Goal: Task Accomplishment & Management: Complete application form

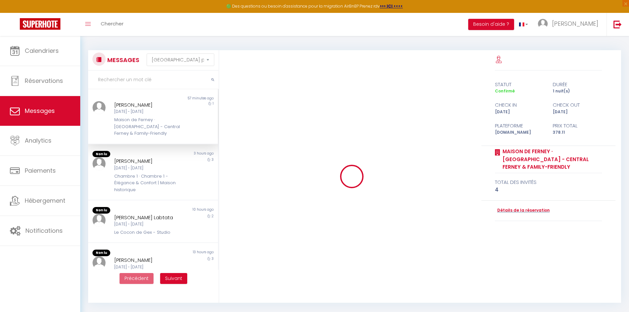
select select "message"
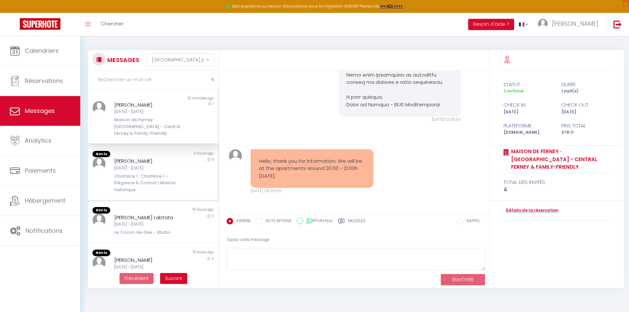
click at [162, 178] on div "Chambre 1 · Chambre 1 - Élégance & Confort | Maison historique" at bounding box center [147, 183] width 67 height 20
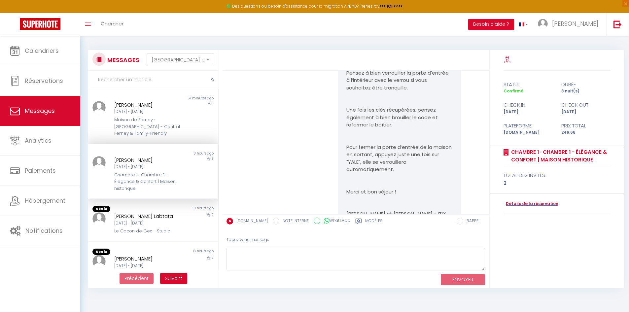
scroll to position [1703, 0]
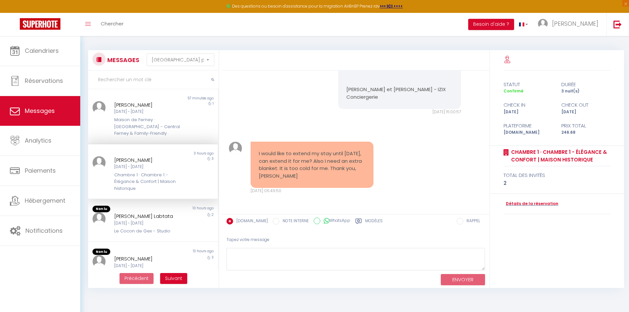
click at [414, 183] on div "I would like to extend my stay until [DATE], can extend it for me? Also I need …" at bounding box center [356, 168] width 263 height 79
click at [257, 251] on textarea at bounding box center [356, 259] width 259 height 23
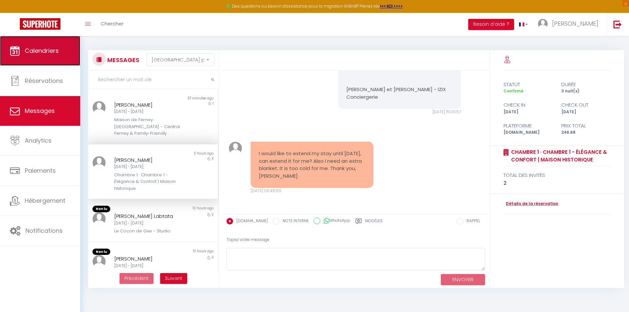
click at [47, 46] on link "Calendriers" at bounding box center [40, 51] width 80 height 30
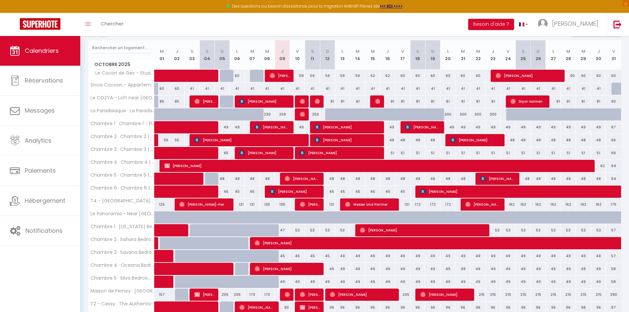
scroll to position [66, 0]
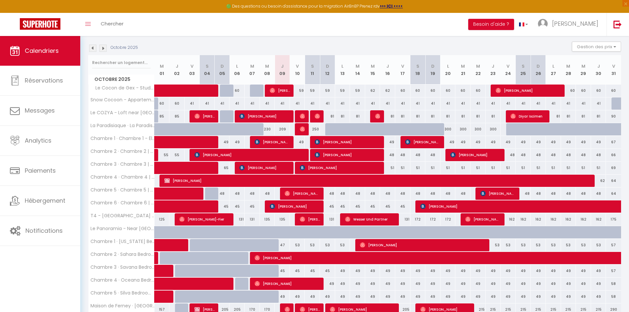
click at [310, 141] on div at bounding box center [317, 142] width 15 height 13
click at [307, 146] on div "49" at bounding box center [313, 142] width 16 height 12
click at [300, 140] on div "49" at bounding box center [297, 142] width 15 height 12
type input "49"
type input "Ven 10 Octobre 2025"
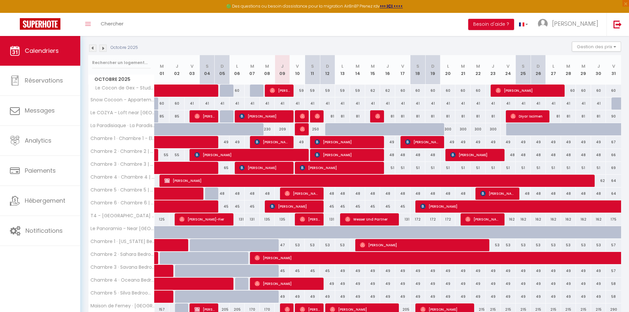
type input "Sam 11 Octobre 2025"
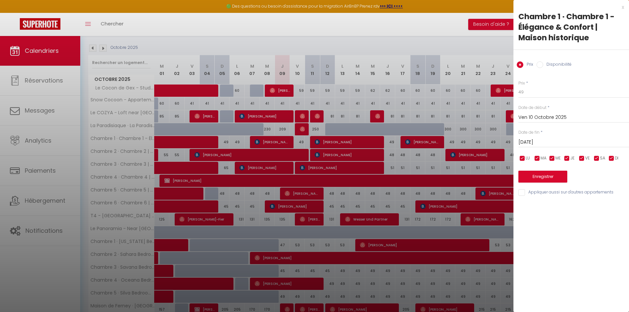
click at [376, 205] on div at bounding box center [314, 156] width 629 height 312
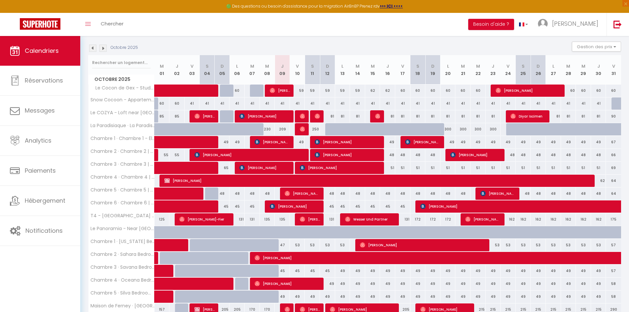
drag, startPoint x: 301, startPoint y: 140, endPoint x: 310, endPoint y: 146, distance: 10.5
click at [301, 140] on div "49" at bounding box center [297, 142] width 15 height 12
type input "49"
type input "Ven 10 Octobre 2025"
type input "Sam 11 Octobre 2025"
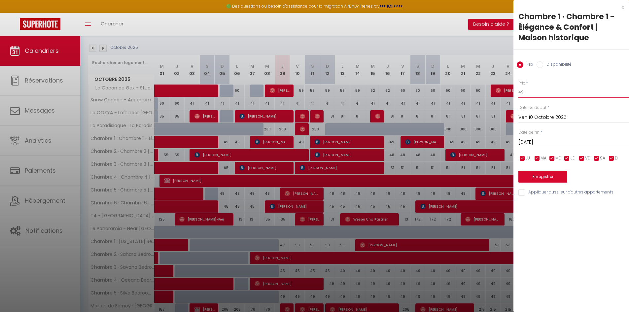
drag, startPoint x: 531, startPoint y: 92, endPoint x: 519, endPoint y: 92, distance: 11.9
click at [520, 92] on input "49" at bounding box center [574, 92] width 111 height 12
type input "55"
click at [536, 177] on button "Enregistrer" at bounding box center [543, 177] width 49 height 12
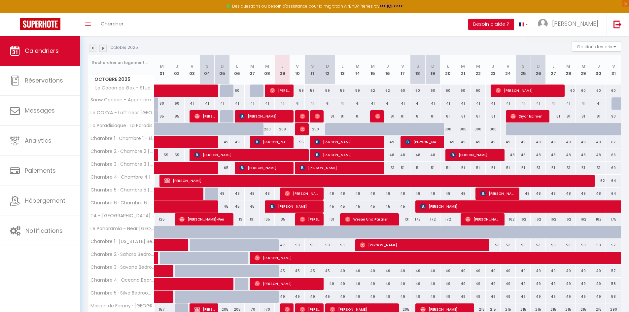
click at [303, 144] on div "55" at bounding box center [297, 142] width 15 height 12
type input "55"
type input "Ven 10 Octobre 2025"
type input "Sam 11 Octobre 2025"
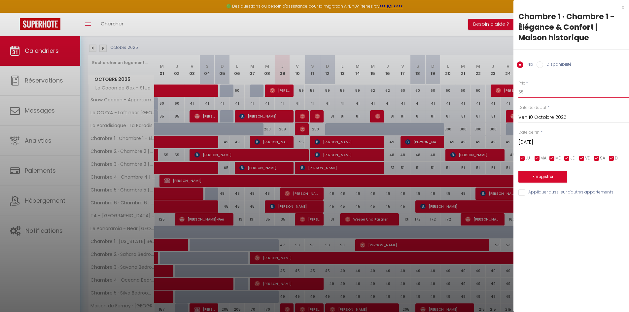
drag, startPoint x: 530, startPoint y: 93, endPoint x: 519, endPoint y: 92, distance: 11.0
click at [519, 92] on input "55" at bounding box center [574, 92] width 111 height 12
type input "52"
click at [548, 174] on button "Enregistrer" at bounding box center [543, 177] width 49 height 12
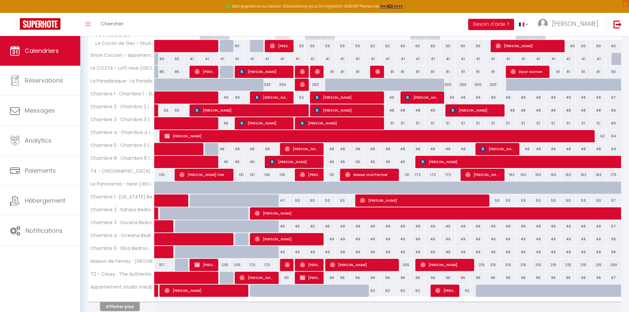
scroll to position [99, 0]
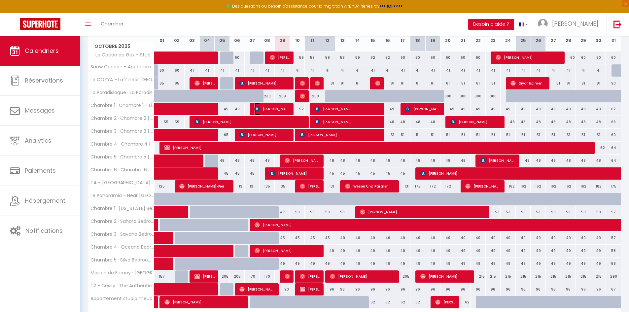
click at [284, 110] on span "[PERSON_NAME]" at bounding box center [272, 109] width 35 height 13
select select "OK"
select select "0"
select select "1"
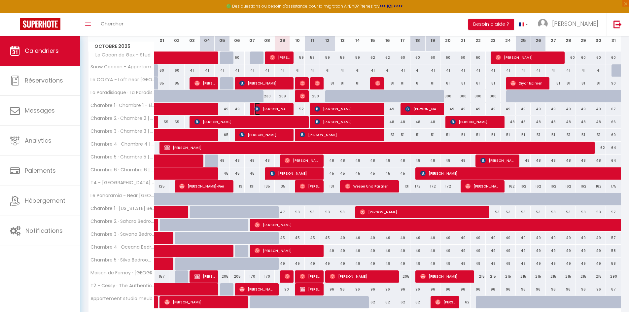
select select "1"
select select
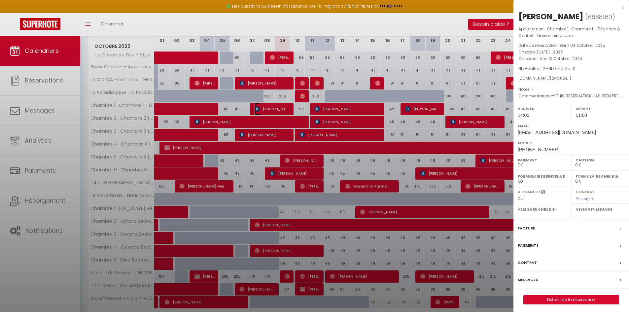
select select "43838"
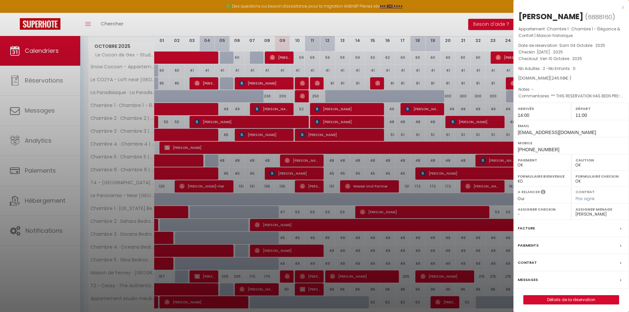
click at [541, 278] on div "Messages" at bounding box center [572, 280] width 116 height 17
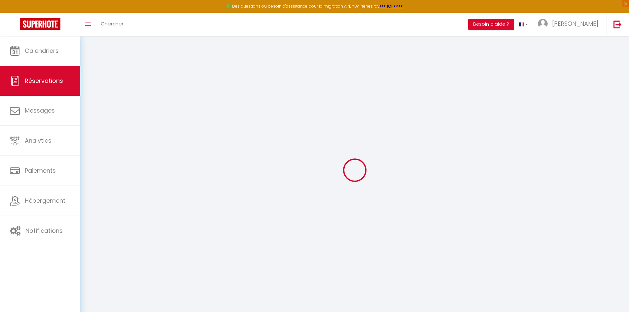
type input "[PERSON_NAME]"
type input "Chipanta"
type input "[EMAIL_ADDRESS][DOMAIN_NAME]"
type input "[PHONE_NUMBER]"
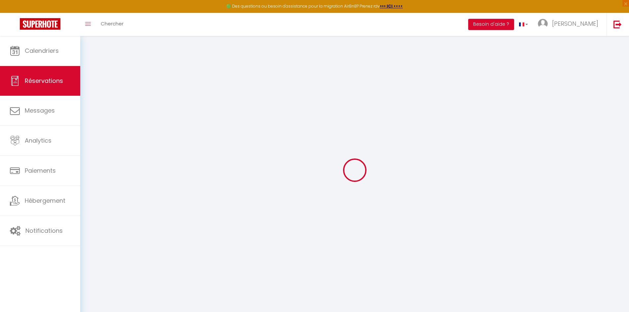
type input "[PHONE_NUMBER]"
type input "."
select select "MW"
type input "19"
type input "35.8"
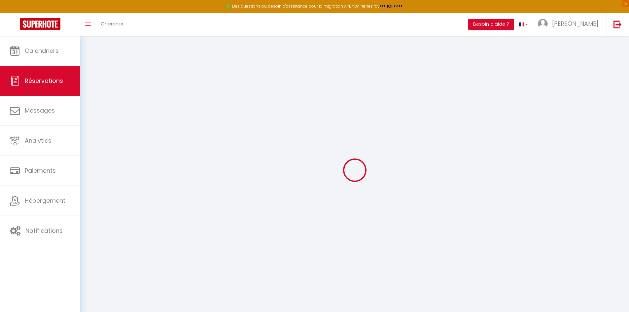
type input "3.45"
select select "60585"
select select "1"
select select
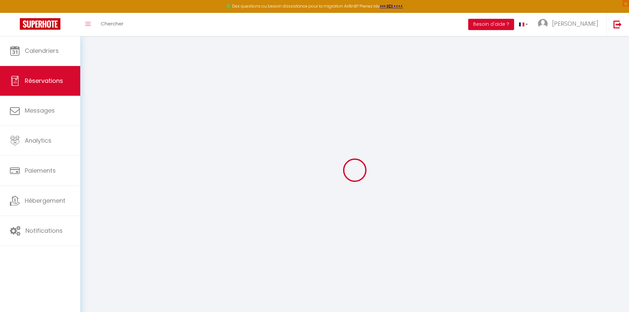
type input "2"
select select "12"
select select "15"
select select "2"
type input "0"
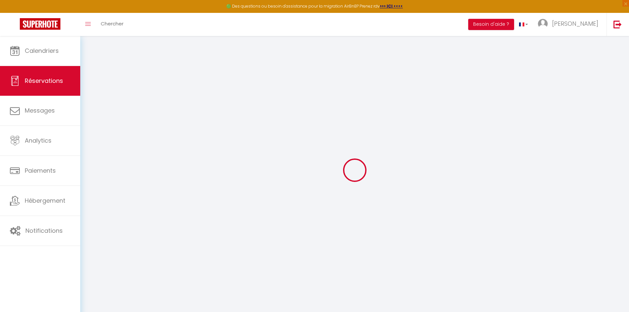
type input "0"
select select
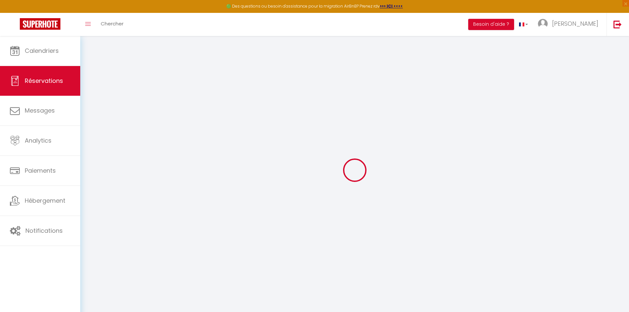
select select
checkbox input "false"
select select
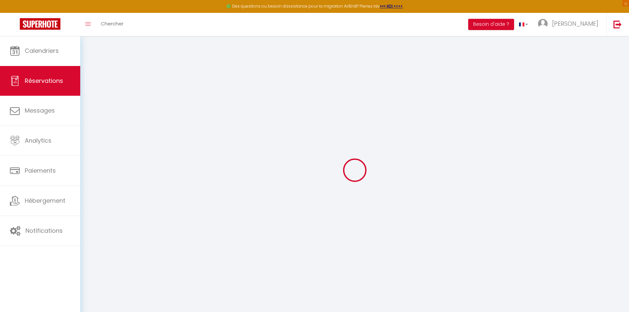
select select
checkbox input "false"
type textarea "** THIS RESERVATION HAS BEEN PRE-PAID ** Reservation has a cancellation grace p…"
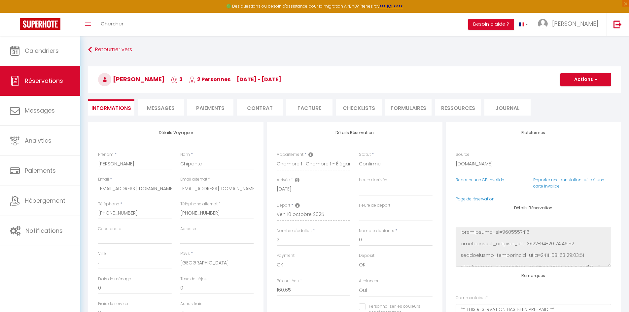
type input "59"
type input "8.03"
select select
select select "14:00"
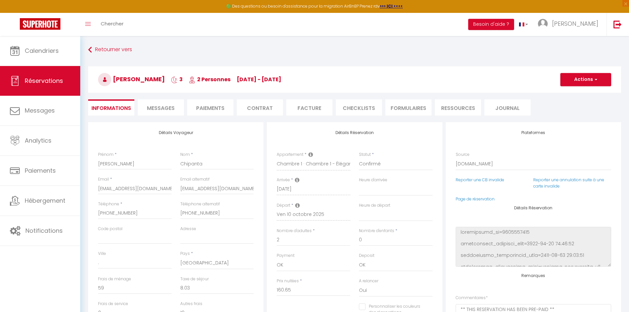
select select "11:00"
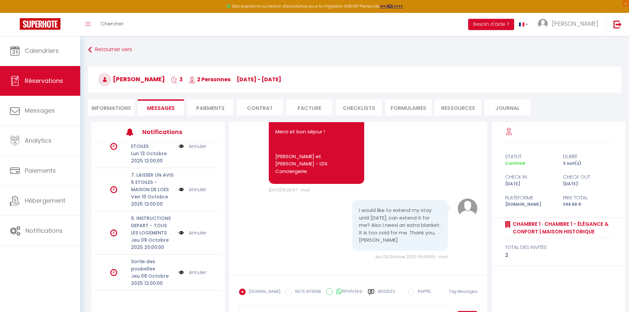
scroll to position [33, 0]
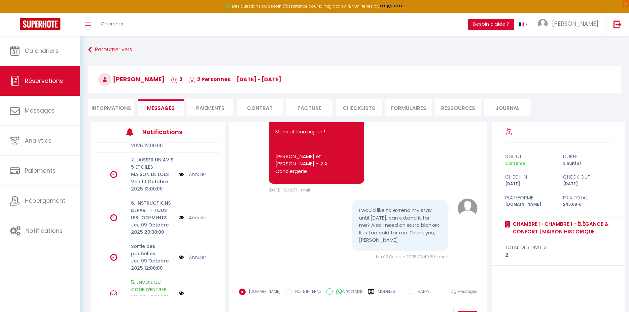
click at [126, 108] on li "Informations" at bounding box center [111, 107] width 46 height 16
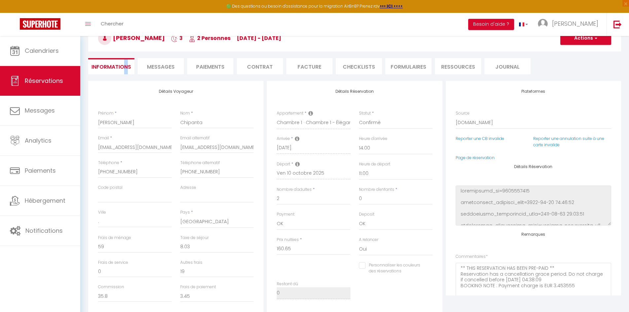
scroll to position [66, 0]
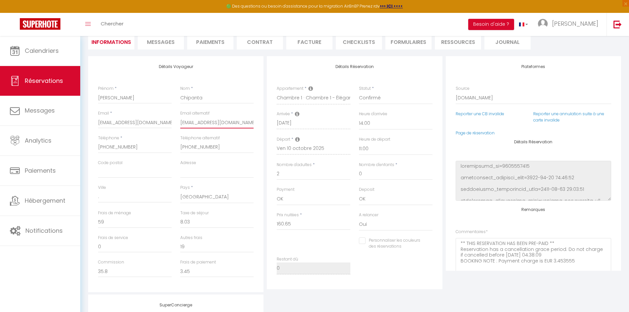
drag, startPoint x: 236, startPoint y: 123, endPoint x: 179, endPoint y: 122, distance: 57.5
click at [179, 122] on div "Email alternatif chipanta@hotmail.com" at bounding box center [217, 122] width 82 height 25
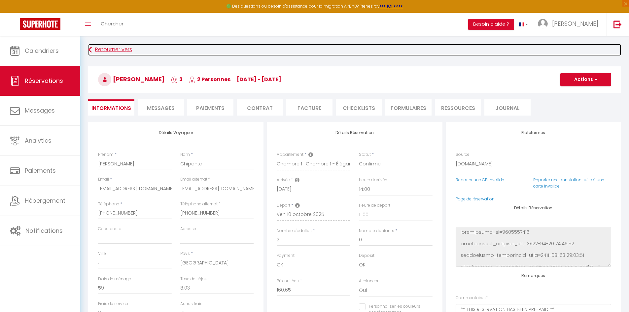
click at [89, 51] on icon at bounding box center [90, 50] width 4 height 12
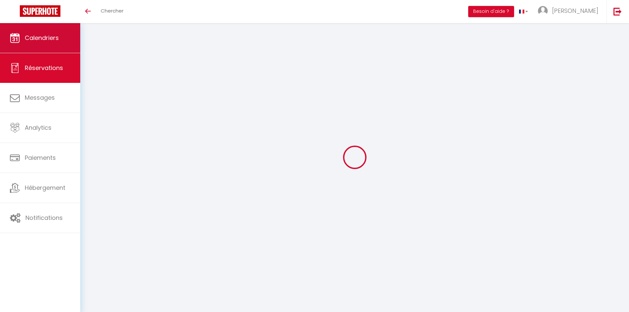
click at [55, 34] on span "Calendriers" at bounding box center [42, 38] width 34 height 8
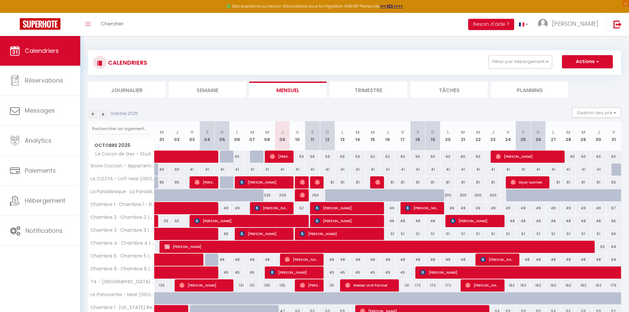
click at [303, 206] on div "52" at bounding box center [297, 208] width 15 height 12
type input "52"
type input "Ven 10 Octobre 2025"
type input "Sam 11 Octobre 2025"
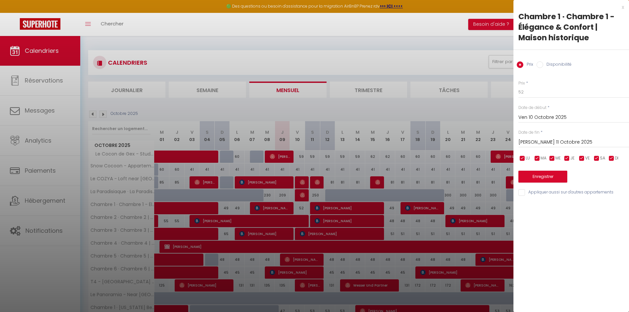
click at [540, 117] on input "Ven 10 Octobre 2025" at bounding box center [574, 117] width 111 height 9
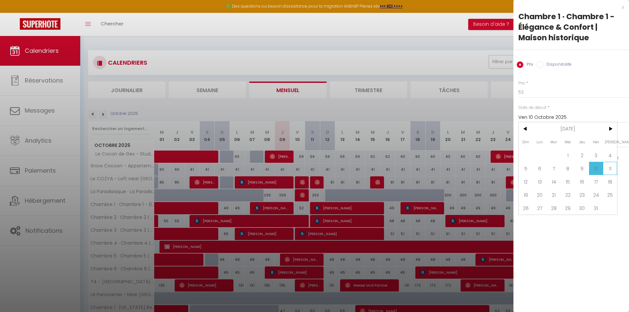
click at [609, 169] on span "11" at bounding box center [610, 168] width 14 height 13
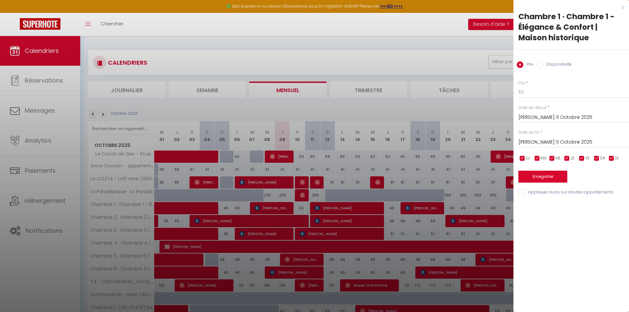
click at [553, 116] on input "Sam 11 Octobre 2025" at bounding box center [574, 117] width 111 height 9
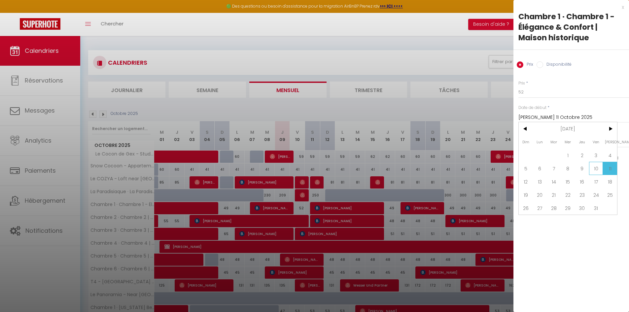
click at [594, 169] on span "10" at bounding box center [596, 168] width 14 height 13
type input "Ven 10 Octobre 2025"
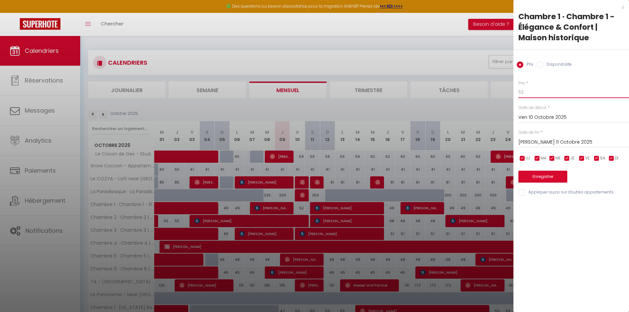
drag, startPoint x: 530, startPoint y: 92, endPoint x: 519, endPoint y: 91, distance: 11.4
click at [519, 91] on input "52" at bounding box center [574, 92] width 111 height 12
click at [483, 105] on div at bounding box center [314, 156] width 629 height 312
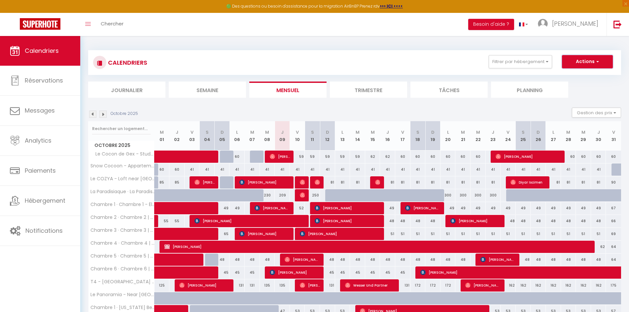
click at [587, 61] on button "Actions" at bounding box center [587, 61] width 51 height 13
click at [580, 77] on link "Nouvelle réservation" at bounding box center [580, 77] width 57 height 10
select select
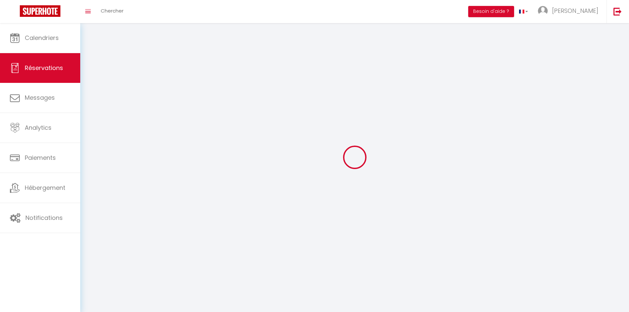
select select
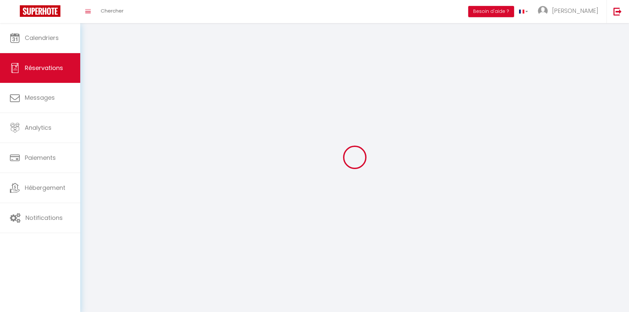
select select
checkbox input "false"
select select
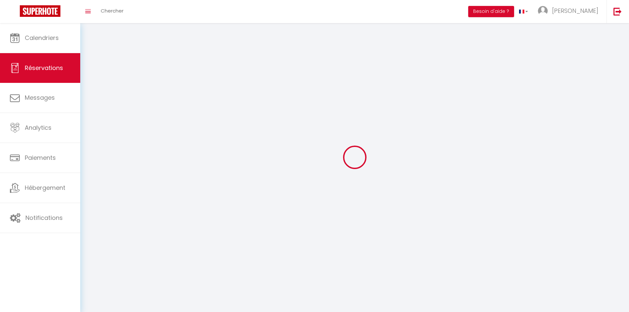
select select
checkbox input "false"
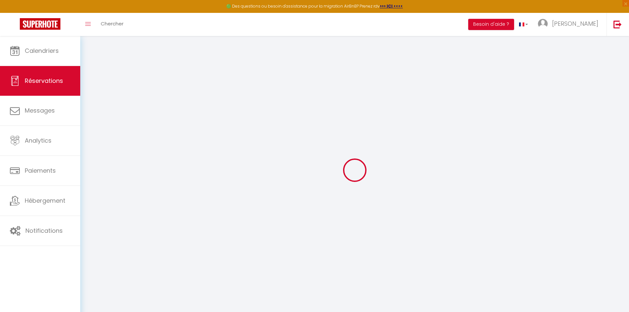
select select
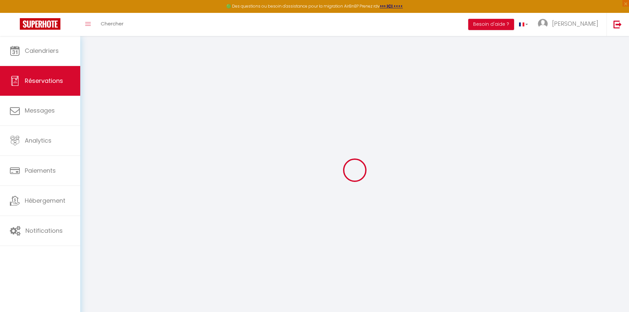
select select
checkbox input "false"
select select
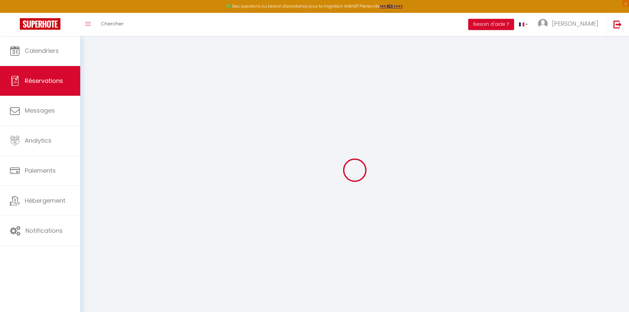
select select
checkbox input "false"
select select
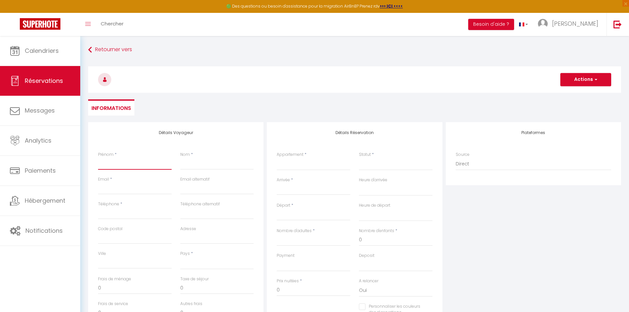
click at [130, 164] on input "Prénom" at bounding box center [135, 164] width 74 height 12
type input "D"
select select
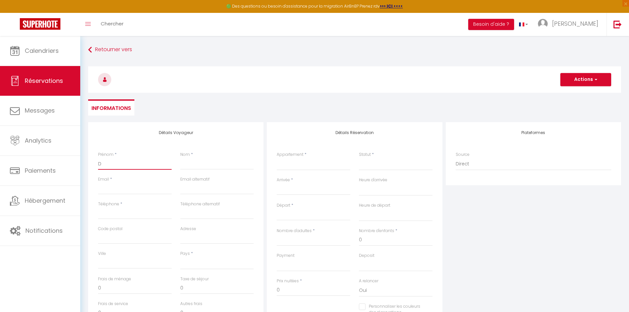
select select
checkbox input "false"
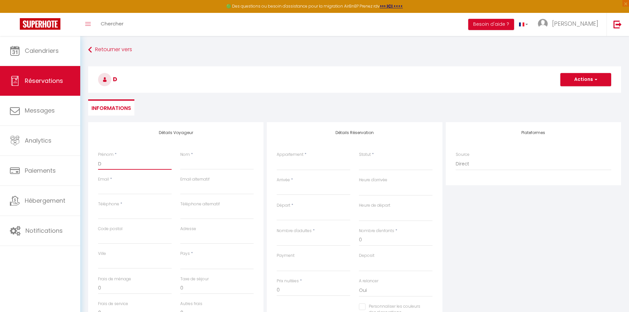
type input "Da"
select select
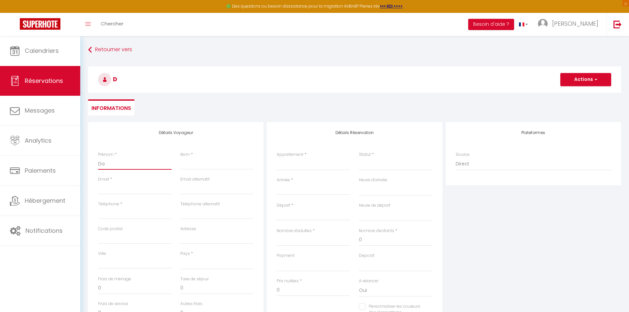
select select
checkbox input "false"
type input "Dav"
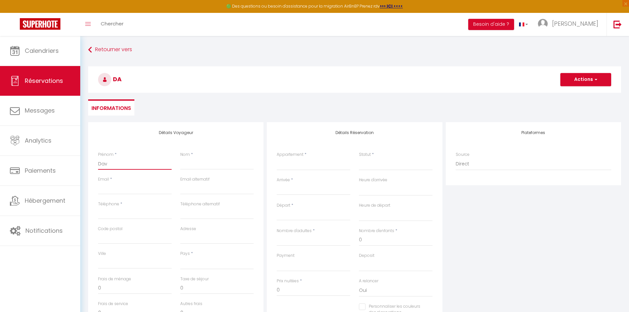
select select
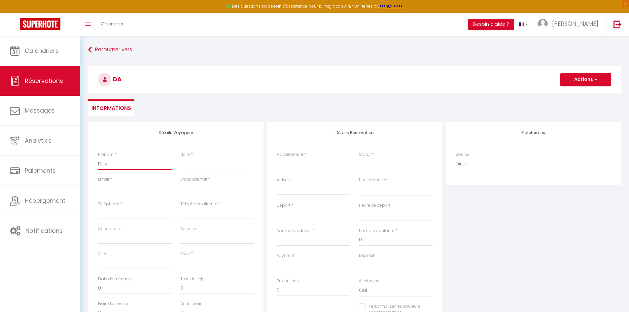
select select
checkbox input "false"
type input "Davi"
select select
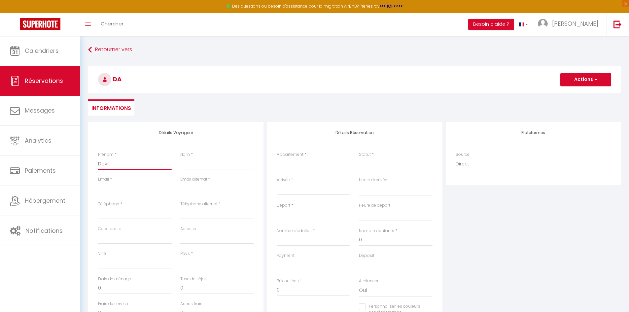
select select
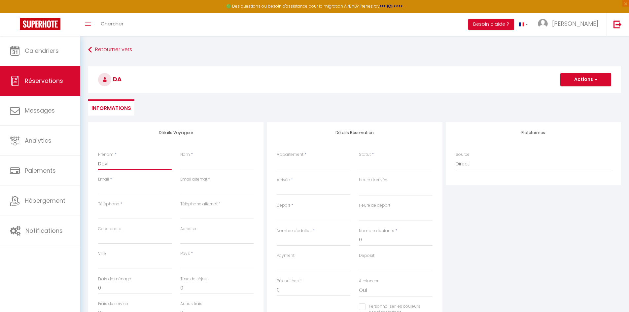
select select
checkbox input "false"
type input "[PERSON_NAME]"
select select
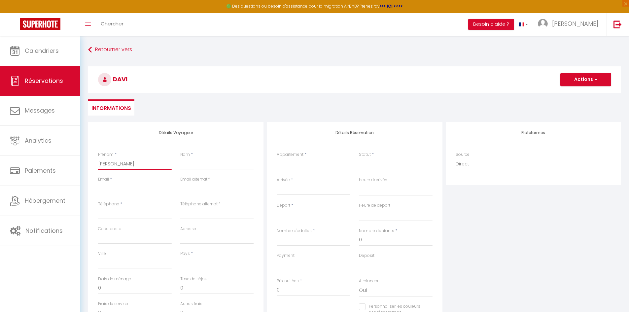
select select
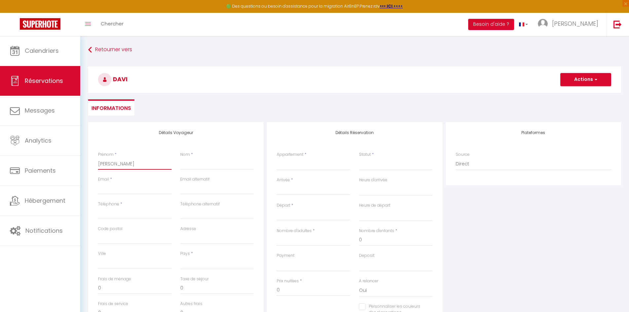
checkbox input "false"
type input "[PERSON_NAME]"
select select
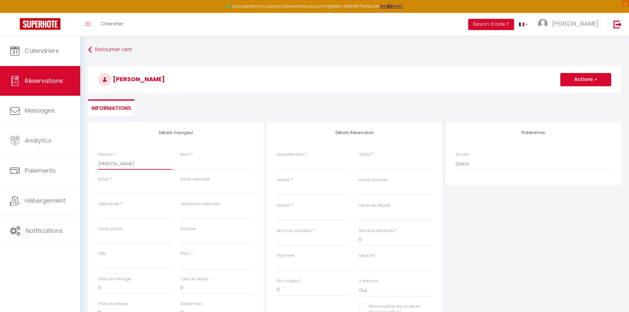
select select
checkbox input "false"
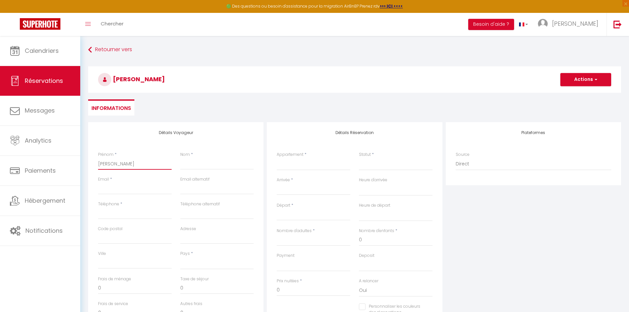
type input "[PERSON_NAME]"
click at [195, 162] on input "Nom" at bounding box center [217, 164] width 74 height 12
type input "C"
select select
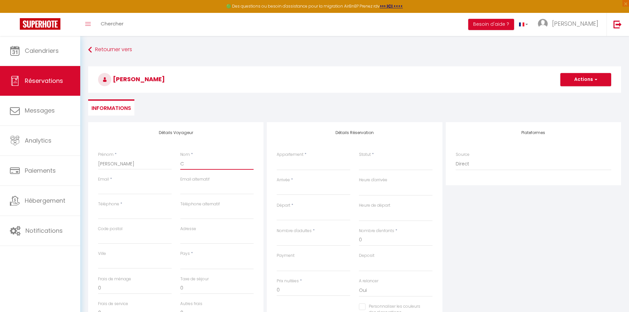
select select
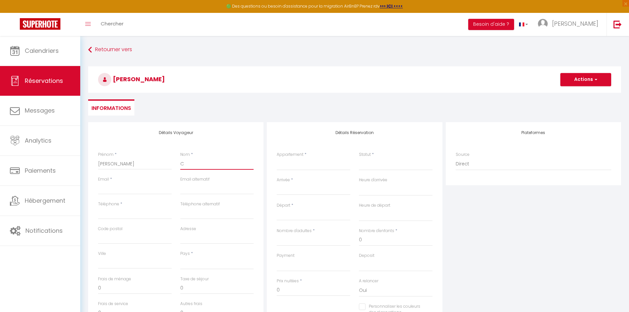
checkbox input "false"
type input "Ch"
select select
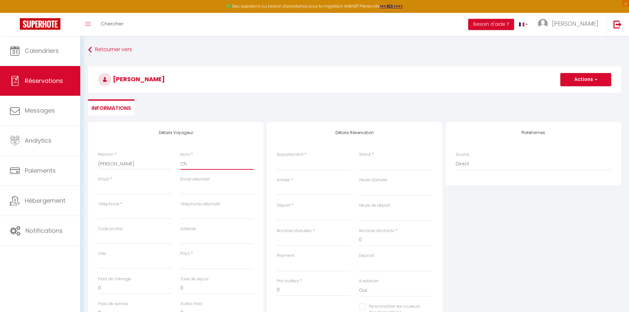
select select
checkbox input "false"
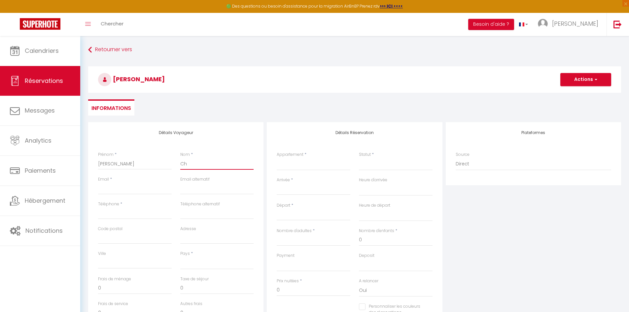
type input "Chi"
select select
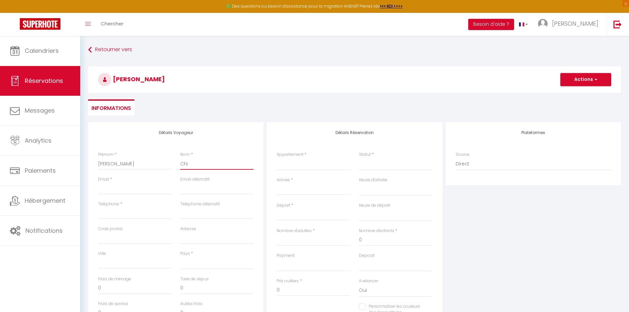
select select
checkbox input "false"
type input "Chip"
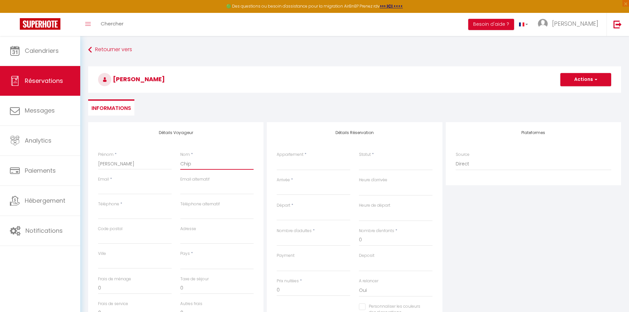
select select
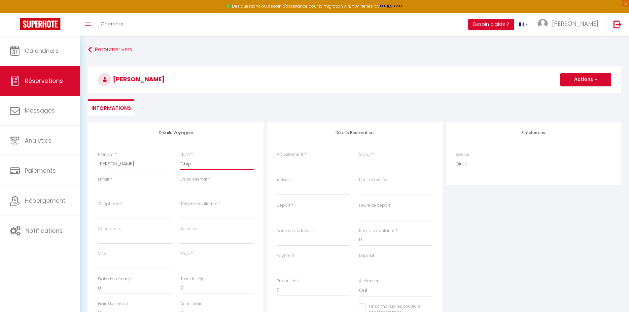
select select
checkbox input "false"
type input "Chipa"
select select
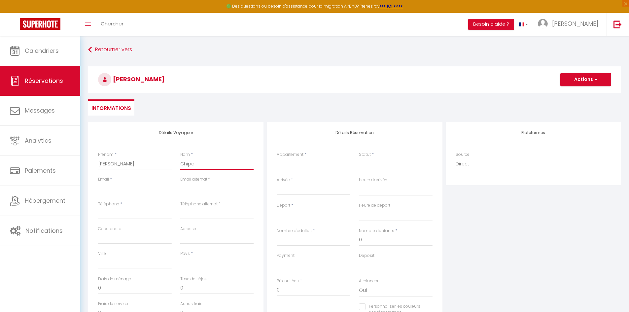
select select
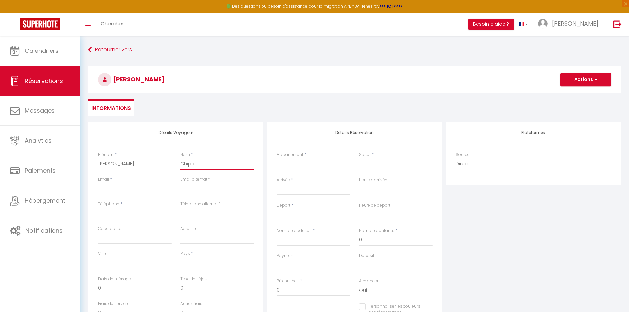
select select
checkbox input "false"
type input "Chipan"
select select
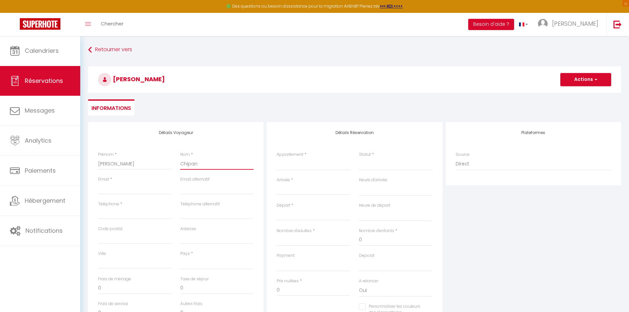
select select
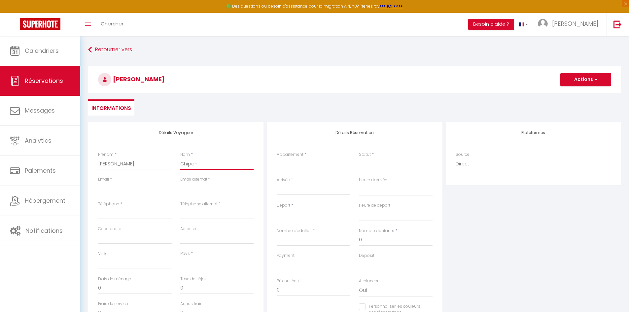
checkbox input "false"
type input "Chipant"
select select
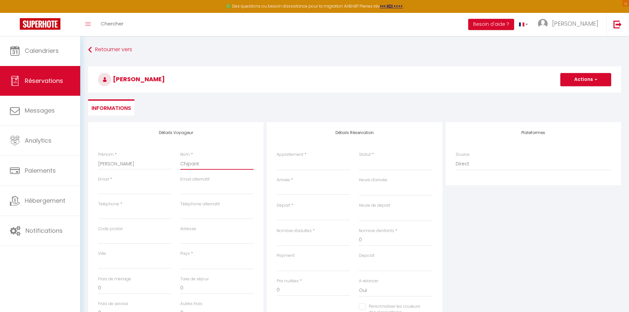
select select
checkbox input "false"
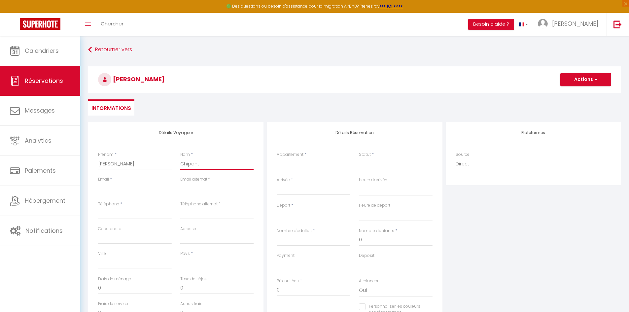
type input "Chipanta"
select select
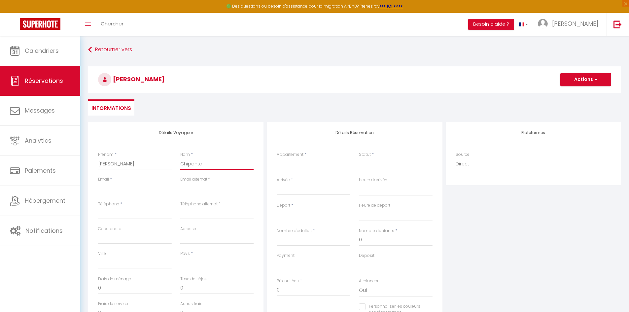
select select
checkbox input "false"
type input "Chipanta"
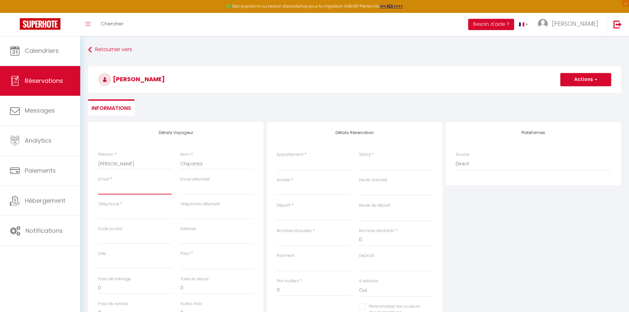
click at [137, 187] on input "Email client" at bounding box center [135, 189] width 74 height 12
paste input "[EMAIL_ADDRESS][DOMAIN_NAME]"
type input "[EMAIL_ADDRESS][DOMAIN_NAME]"
select select
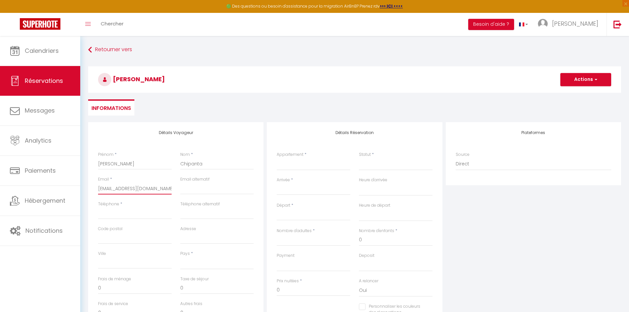
select select
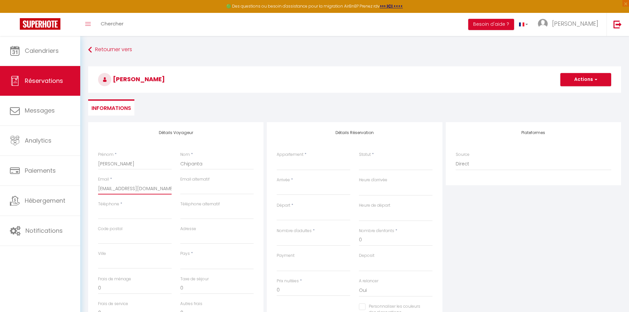
checkbox input "false"
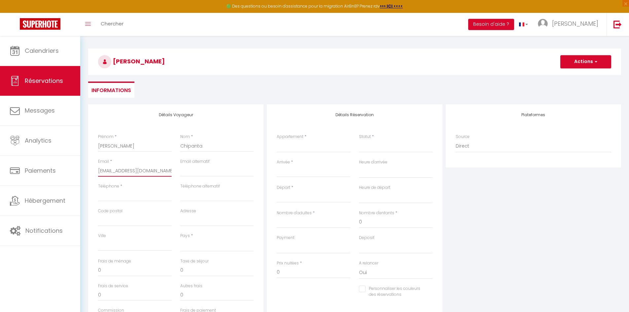
scroll to position [33, 0]
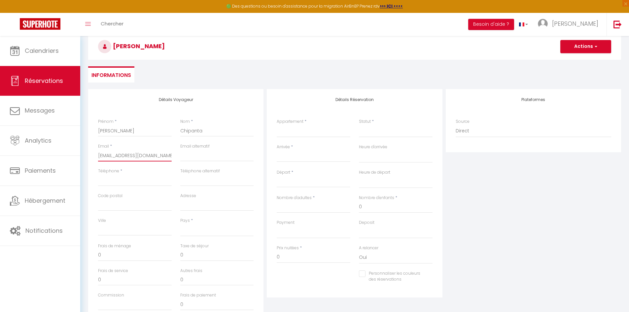
type input "[EMAIL_ADDRESS][DOMAIN_NAME]"
click at [126, 179] on input "Téléphone" at bounding box center [135, 180] width 74 height 12
paste input "[PHONE_NUMBER]"
type input "[PHONE_NUMBER]"
select select
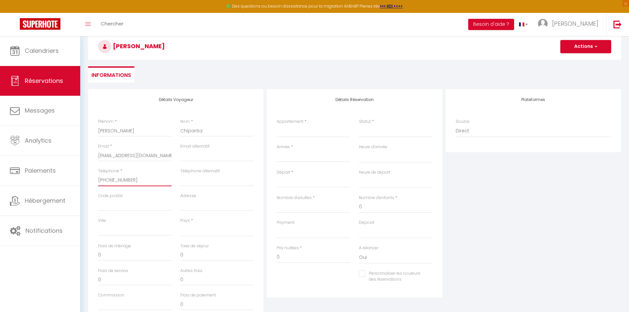
select select
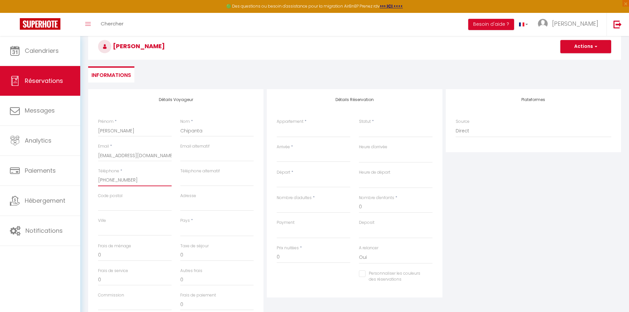
select select
checkbox input "false"
type input "[PHONE_NUMBER]"
click at [202, 230] on select "France Portugal Afghanistan Albania Algeria American Samoa Andorra Angola Angui…" at bounding box center [217, 230] width 74 height 13
click at [233, 232] on select "France Portugal Afghanistan Albania Algeria American Samoa Andorra Angola Angui…" at bounding box center [217, 230] width 74 height 13
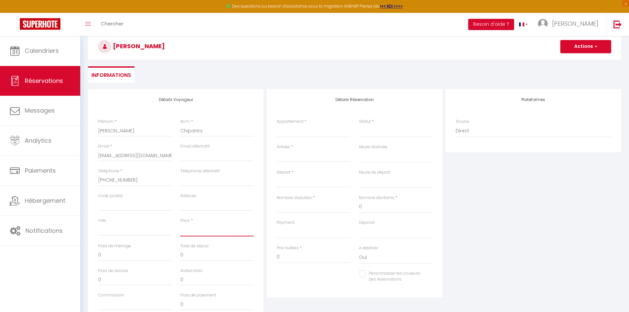
select select "MW"
click at [180, 224] on select "France Portugal Afghanistan Albania Algeria American Samoa Andorra Angola Angui…" at bounding box center [217, 230] width 74 height 13
select select
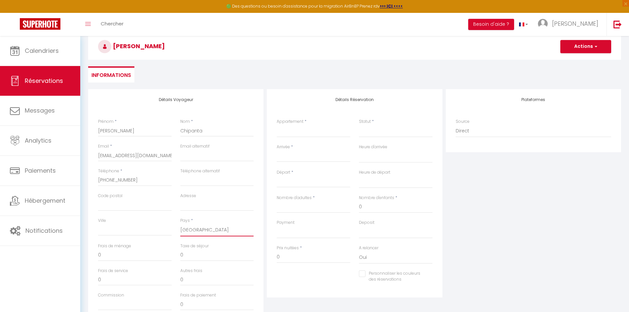
select select
checkbox input "false"
click at [319, 131] on select "Le Cocon de Gex - Studio Appartement calme et cosy au coeur de Gex Le Panoramia…" at bounding box center [314, 131] width 74 height 13
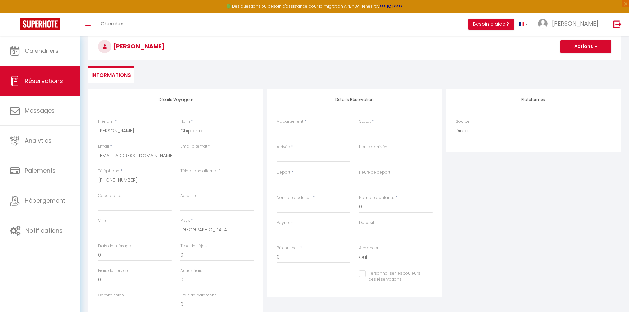
select select "67876"
click at [277, 125] on select "Le Cocon de Gex - Studio Appartement calme et cosy au coeur de Gex Le Panoramia…" at bounding box center [314, 131] width 74 height 13
select select
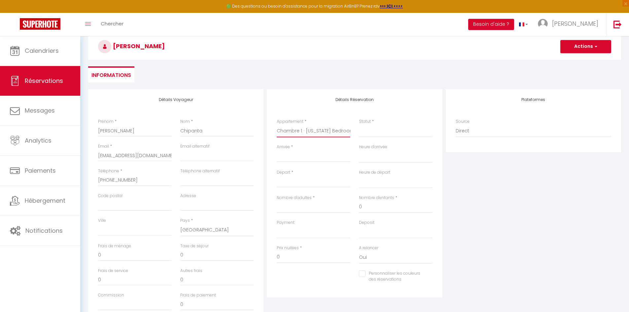
select select
checkbox input "false"
click at [330, 129] on select "Le Cocon de Gex - Studio Appartement calme et cosy au coeur de Gex Le Panoramia…" at bounding box center [314, 131] width 74 height 13
click at [277, 125] on select "Le Cocon de Gex - Studio Appartement calme et cosy au coeur de Gex Le Panoramia…" at bounding box center [314, 131] width 74 height 13
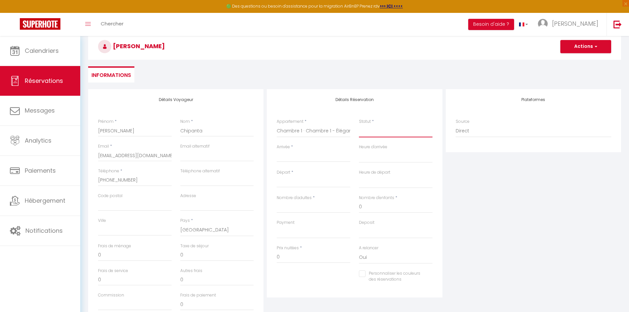
click at [375, 130] on select "Confirmé Non Confirmé Annulé Annulé par le voyageur No Show Request" at bounding box center [396, 131] width 74 height 13
click at [386, 133] on select "Confirmé Non Confirmé Annulé Annulé par le voyageur No Show Request" at bounding box center [396, 131] width 74 height 13
drag, startPoint x: 386, startPoint y: 133, endPoint x: 385, endPoint y: 137, distance: 3.6
click at [386, 133] on select "Confirmé Non Confirmé Annulé Annulé par le voyageur No Show Request" at bounding box center [396, 131] width 74 height 13
click at [359, 125] on select "Confirmé Non Confirmé Annulé Annulé par le voyageur No Show Request" at bounding box center [396, 131] width 74 height 13
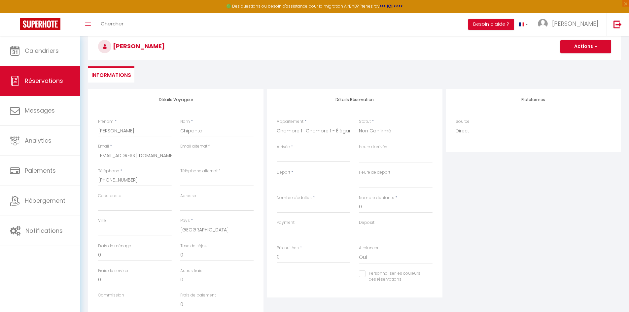
click at [323, 159] on input "Arrivée" at bounding box center [314, 157] width 74 height 9
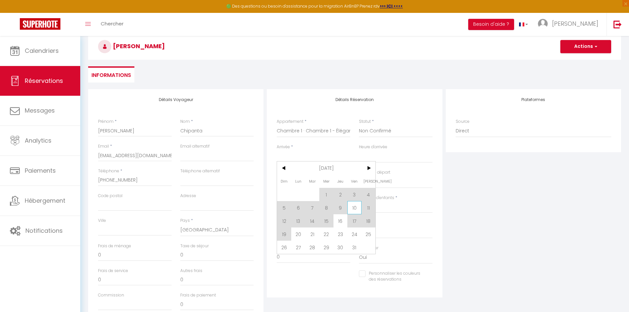
click at [356, 209] on span "10" at bounding box center [355, 207] width 14 height 13
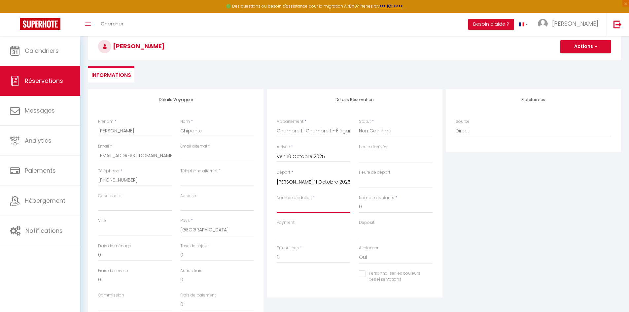
click at [323, 208] on input "Nombre d'adultes" at bounding box center [314, 207] width 74 height 12
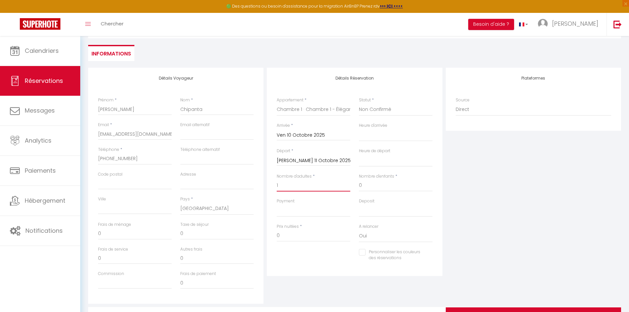
scroll to position [66, 0]
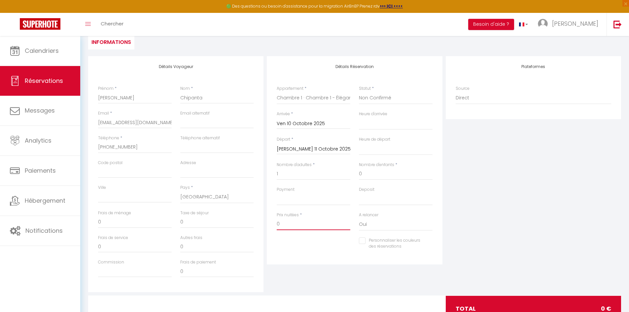
click at [308, 225] on input "0" at bounding box center [314, 224] width 74 height 12
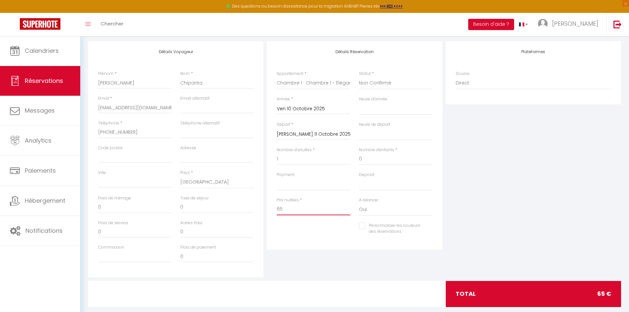
scroll to position [92, 0]
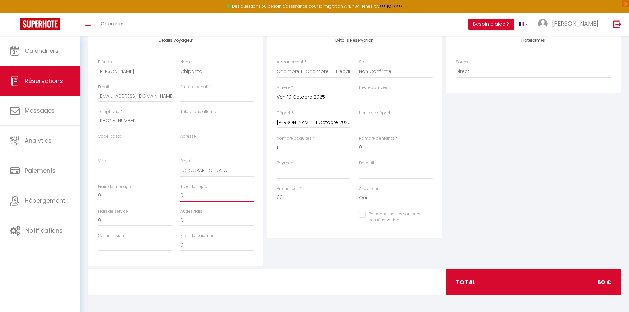
click at [196, 196] on input "0" at bounding box center [217, 196] width 74 height 12
click at [311, 247] on div "Détails Réservation Appartement * Le Cocon de Gex - Studio Appartement calme et…" at bounding box center [354, 148] width 179 height 236
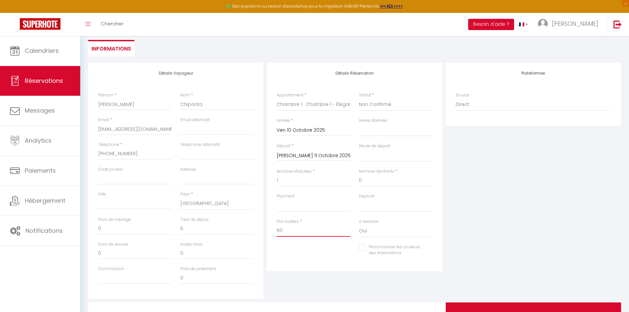
click at [284, 232] on input "60" at bounding box center [314, 231] width 74 height 12
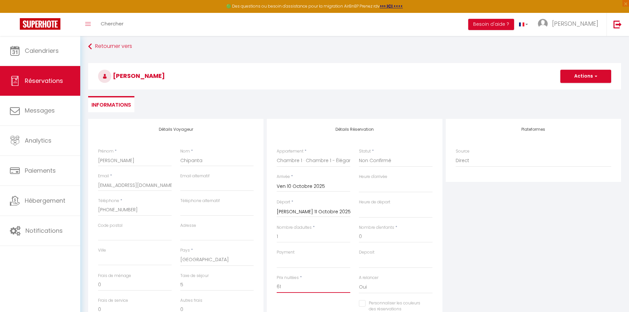
scroll to position [0, 0]
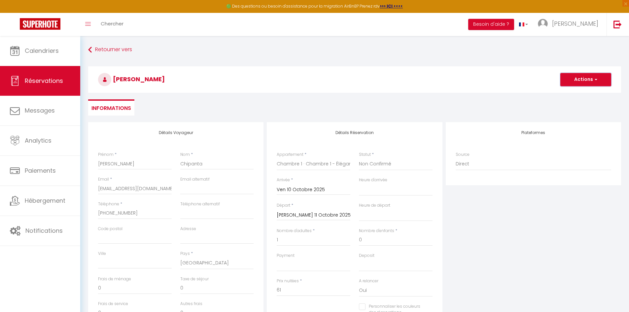
click at [590, 83] on button "Actions" at bounding box center [586, 79] width 51 height 13
click at [573, 95] on link "Enregistrer" at bounding box center [579, 94] width 52 height 9
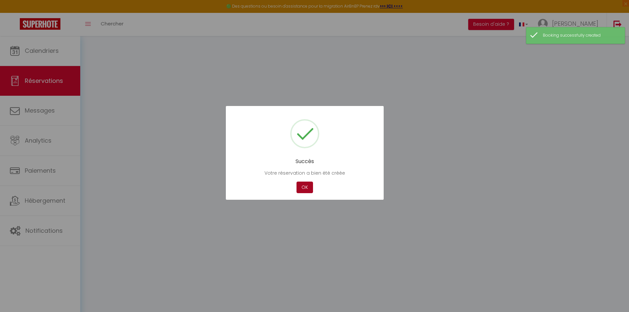
click at [301, 188] on button "OK" at bounding box center [305, 188] width 17 height 12
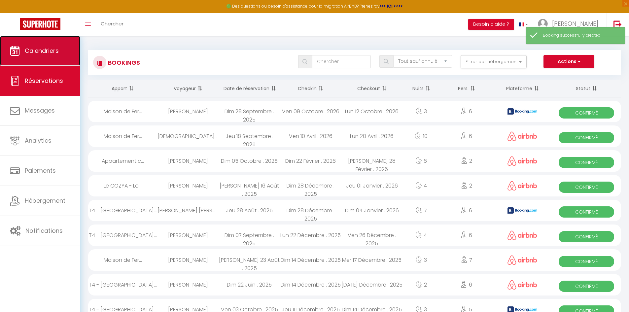
click at [43, 56] on link "Calendriers" at bounding box center [40, 51] width 80 height 30
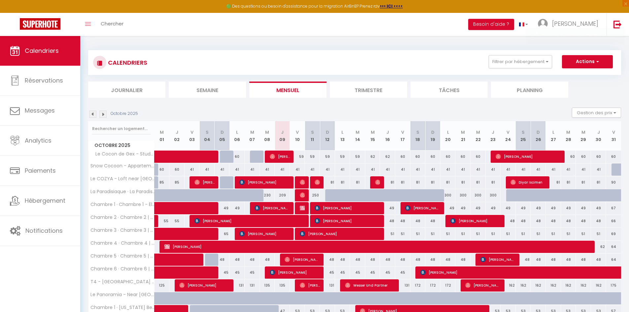
scroll to position [33, 0]
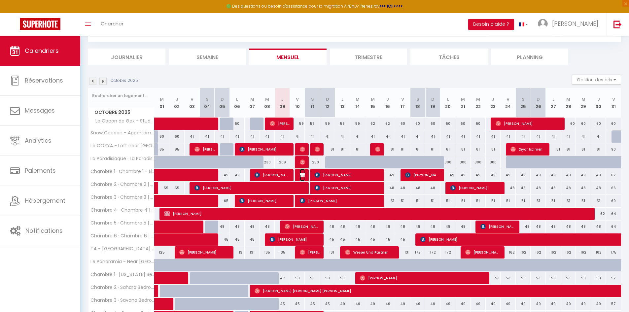
click at [303, 174] on img at bounding box center [302, 174] width 5 height 5
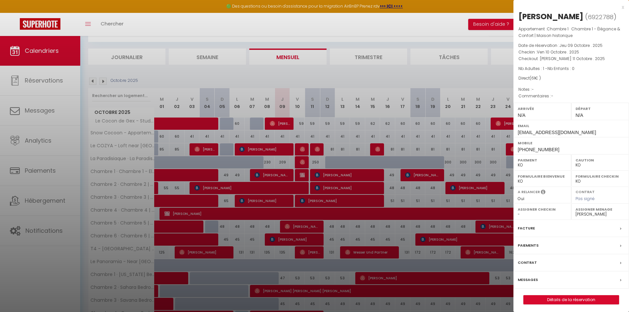
click at [543, 246] on div "Paiements" at bounding box center [572, 245] width 116 height 17
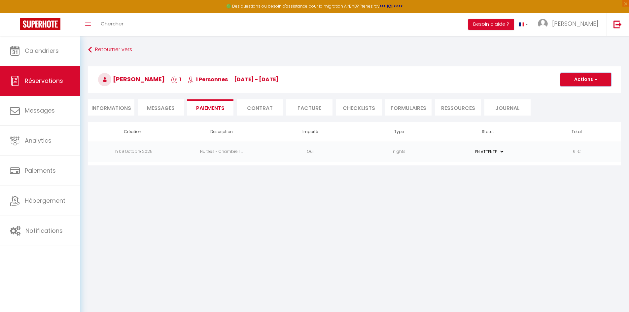
click at [586, 83] on button "Actions" at bounding box center [586, 79] width 51 height 13
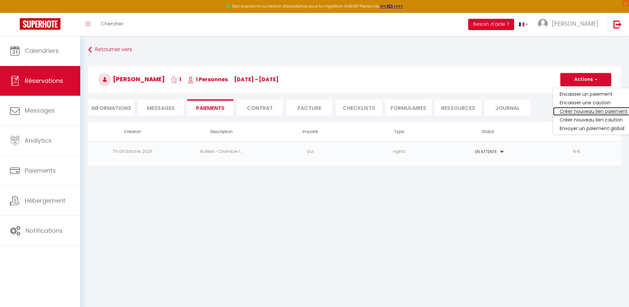
click at [588, 110] on link "Créer nouveau lien paiement" at bounding box center [593, 111] width 81 height 9
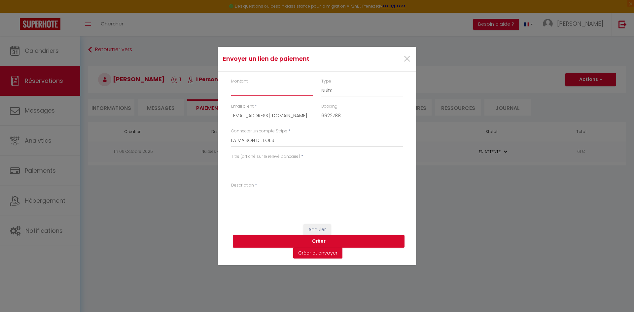
click at [250, 94] on input "Montant" at bounding box center [272, 90] width 82 height 12
click at [284, 168] on textarea "Titre (affiché sur le relevé bancaire)" at bounding box center [317, 168] width 172 height 16
click at [290, 195] on textarea "Description" at bounding box center [317, 197] width 172 height 16
click at [328, 242] on button "Créer" at bounding box center [319, 241] width 172 height 13
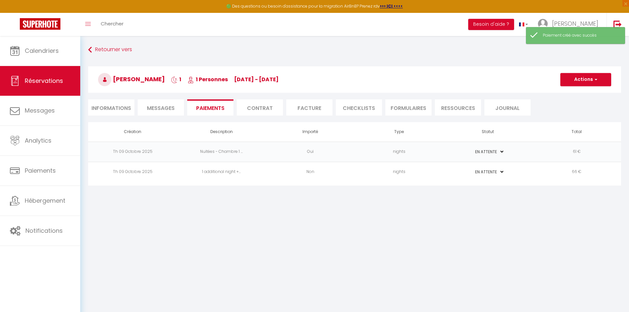
click at [552, 175] on td "66 €" at bounding box center [577, 172] width 89 height 20
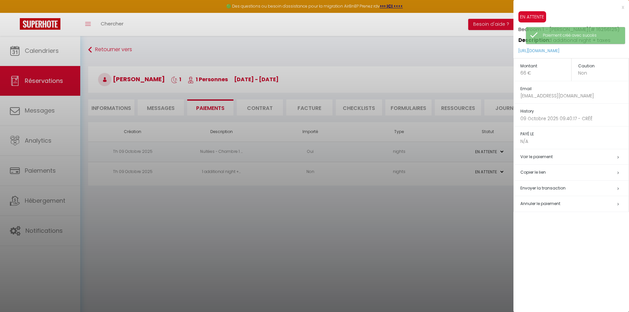
click at [537, 173] on h5 "Copier le lien" at bounding box center [575, 173] width 108 height 8
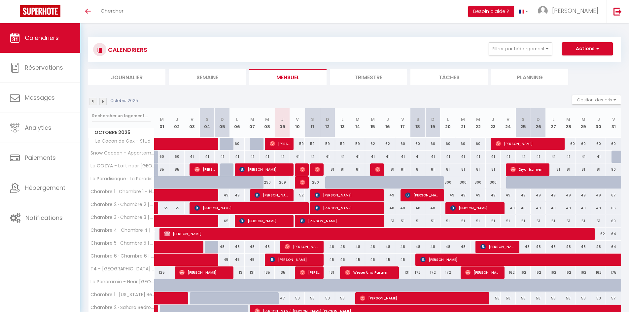
select select
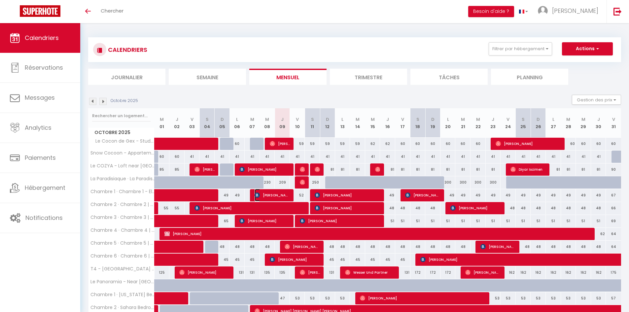
click at [268, 192] on span "[PERSON_NAME]" at bounding box center [272, 195] width 35 height 13
select select "OK"
select select "0"
select select "1"
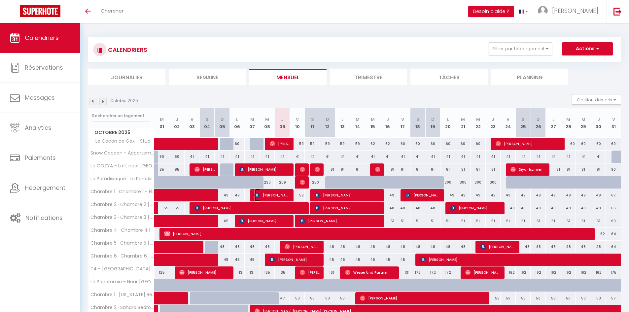
select select "1"
select select
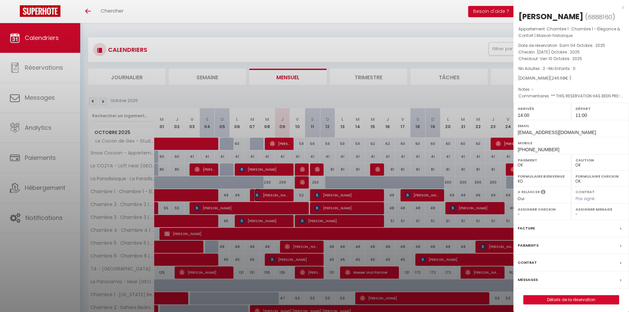
select select "43838"
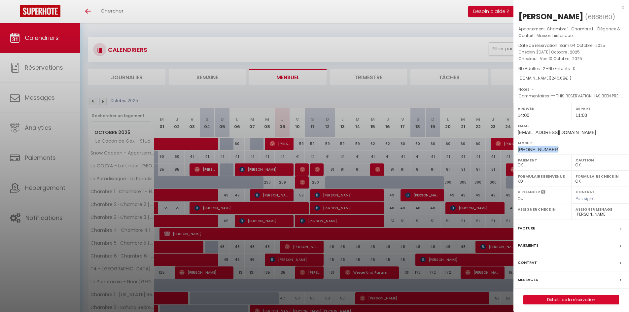
drag, startPoint x: 555, startPoint y: 150, endPoint x: 518, endPoint y: 150, distance: 37.7
click at [518, 150] on div "Mobile [PHONE_NUMBER]" at bounding box center [572, 145] width 116 height 17
copy span "[PHONE_NUMBER]"
click at [554, 301] on link "Détails de la réservation" at bounding box center [571, 300] width 95 height 9
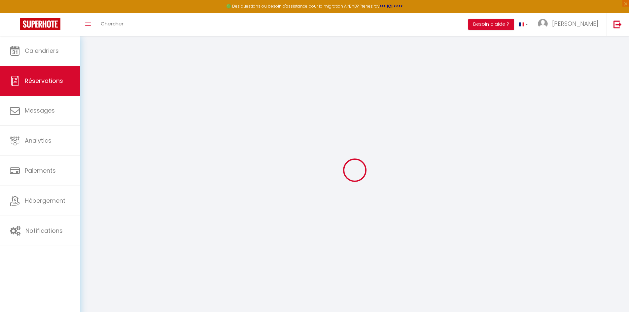
type input "[PERSON_NAME]"
type input "Chipanta"
type input "[EMAIL_ADDRESS][DOMAIN_NAME]"
type input "[PHONE_NUMBER]"
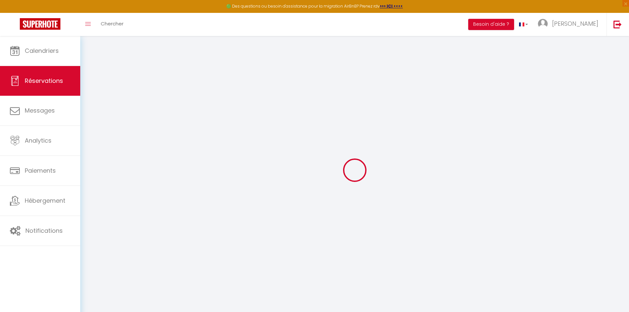
type input "[PHONE_NUMBER]"
type input "."
select select "MW"
type input "19"
type input "35.8"
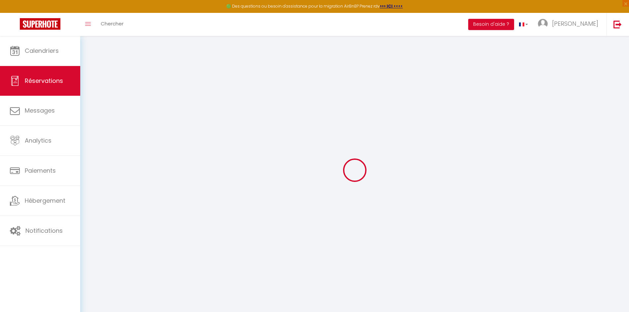
type input "3.45"
select select "60585"
select select "1"
select select
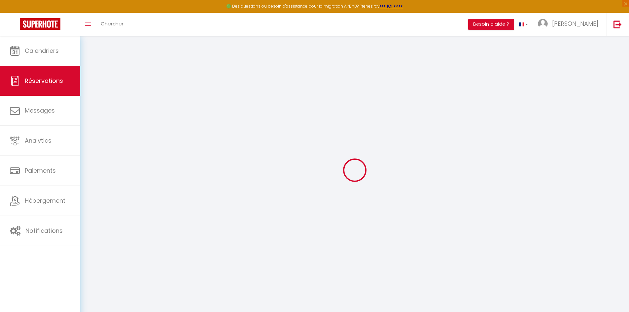
type input "2"
select select "12"
select select "15"
type input "160.65"
checkbox input "false"
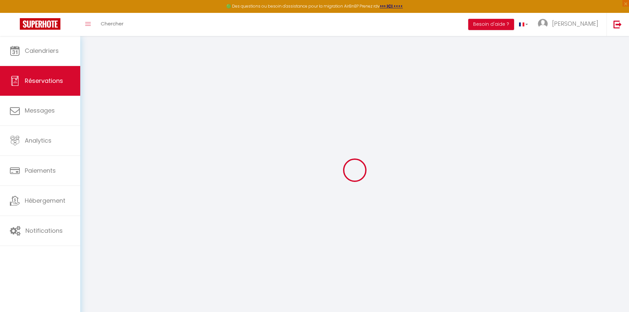
type input "0"
select select "2"
type input "0"
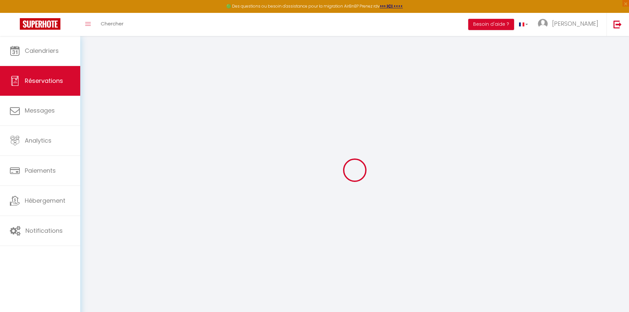
select select
checkbox input "false"
select select
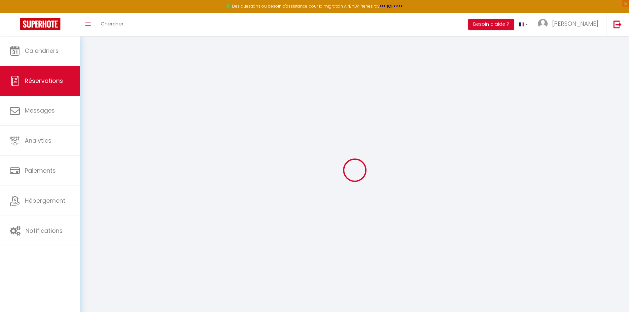
checkbox input "false"
select select
checkbox input "false"
select select
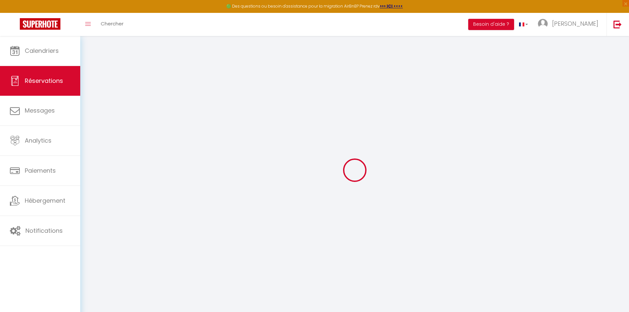
select select
checkbox input "false"
type textarea "** THIS RESERVATION HAS BEEN PRE-PAID ** Reservation has a cancellation grace p…"
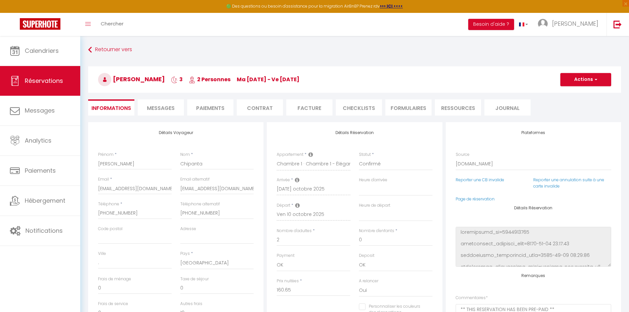
type input "59"
type input "8.03"
select select
checkbox input "false"
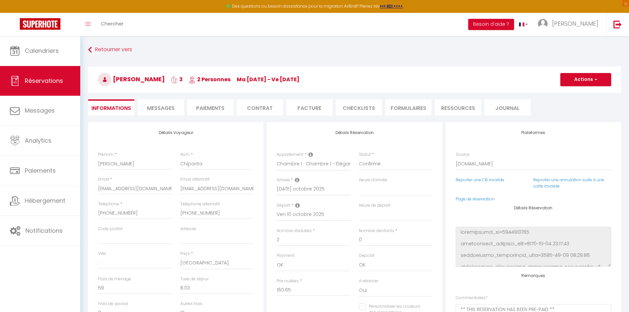
select select "14:00"
select select "11:00"
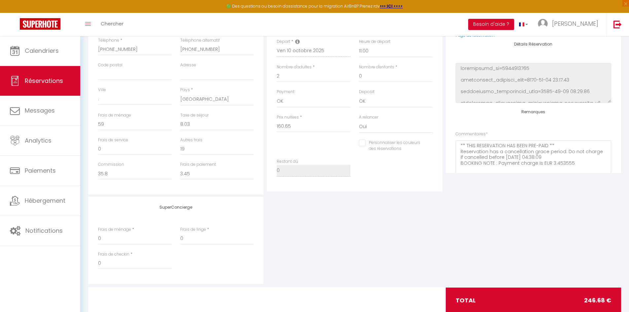
scroll to position [149, 0]
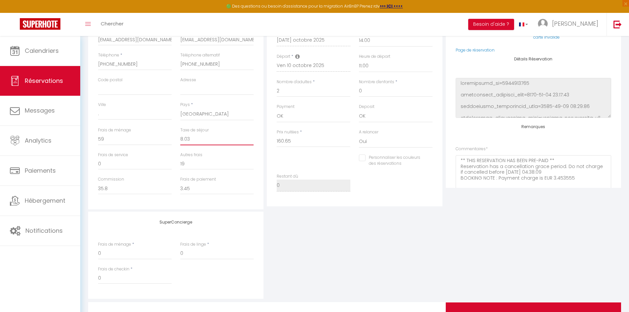
drag, startPoint x: 192, startPoint y: 137, endPoint x: 180, endPoint y: 138, distance: 11.6
click at [180, 138] on input "8.03" at bounding box center [217, 139] width 74 height 12
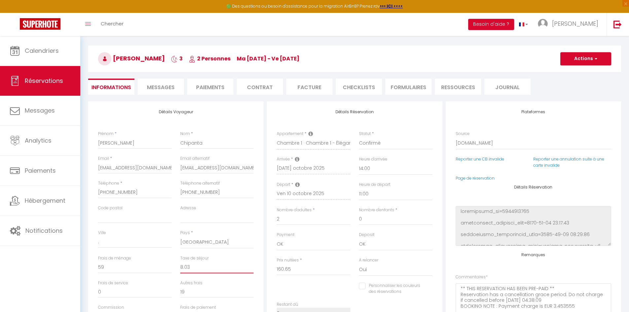
scroll to position [0, 0]
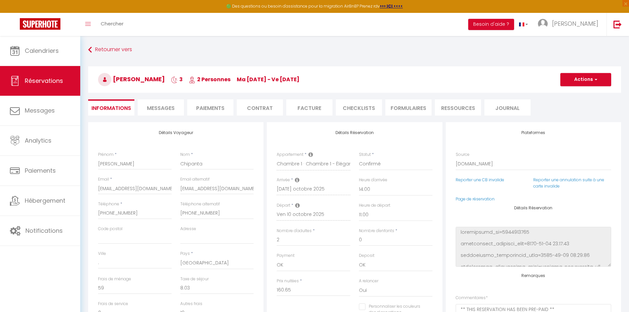
click at [208, 107] on li "Paiements" at bounding box center [210, 107] width 46 height 16
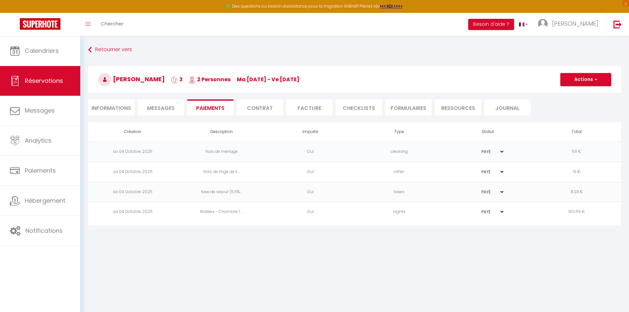
click at [120, 106] on li "Informations" at bounding box center [111, 107] width 46 height 16
